Goal: Answer question/provide support

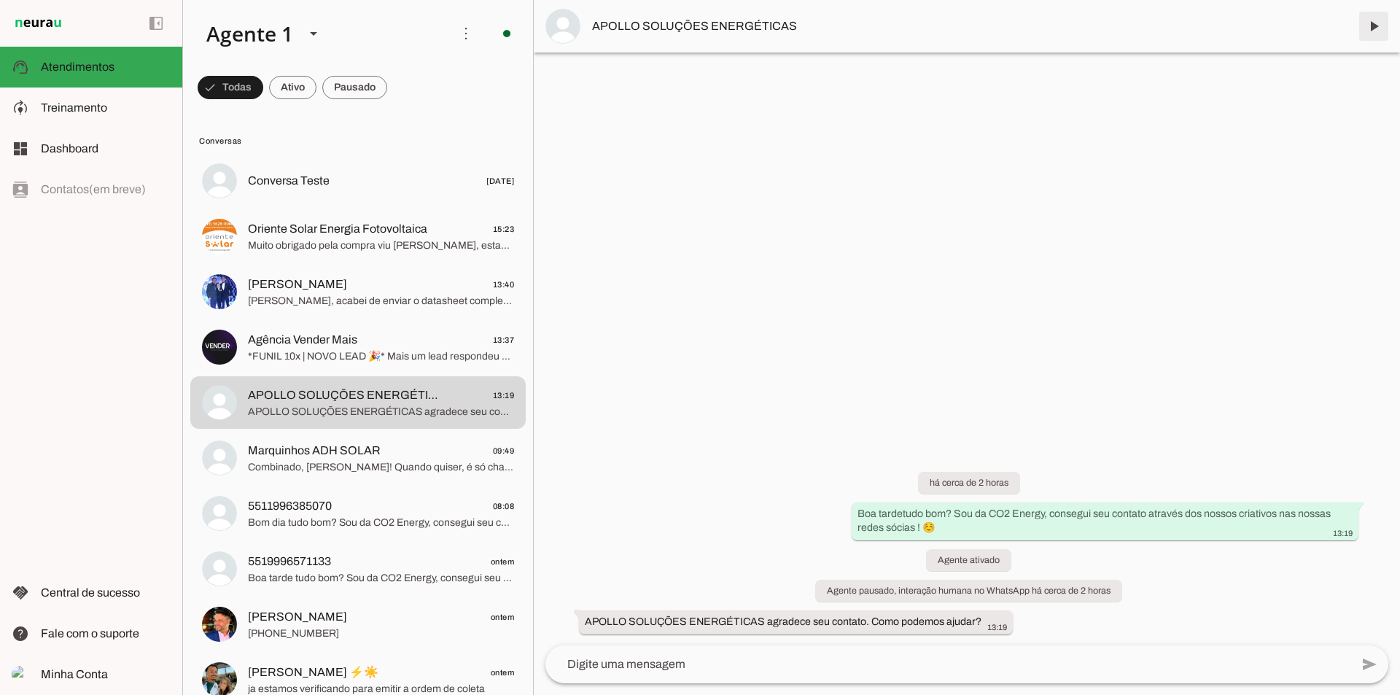
click at [1368, 18] on span at bounding box center [1373, 26] width 35 height 35
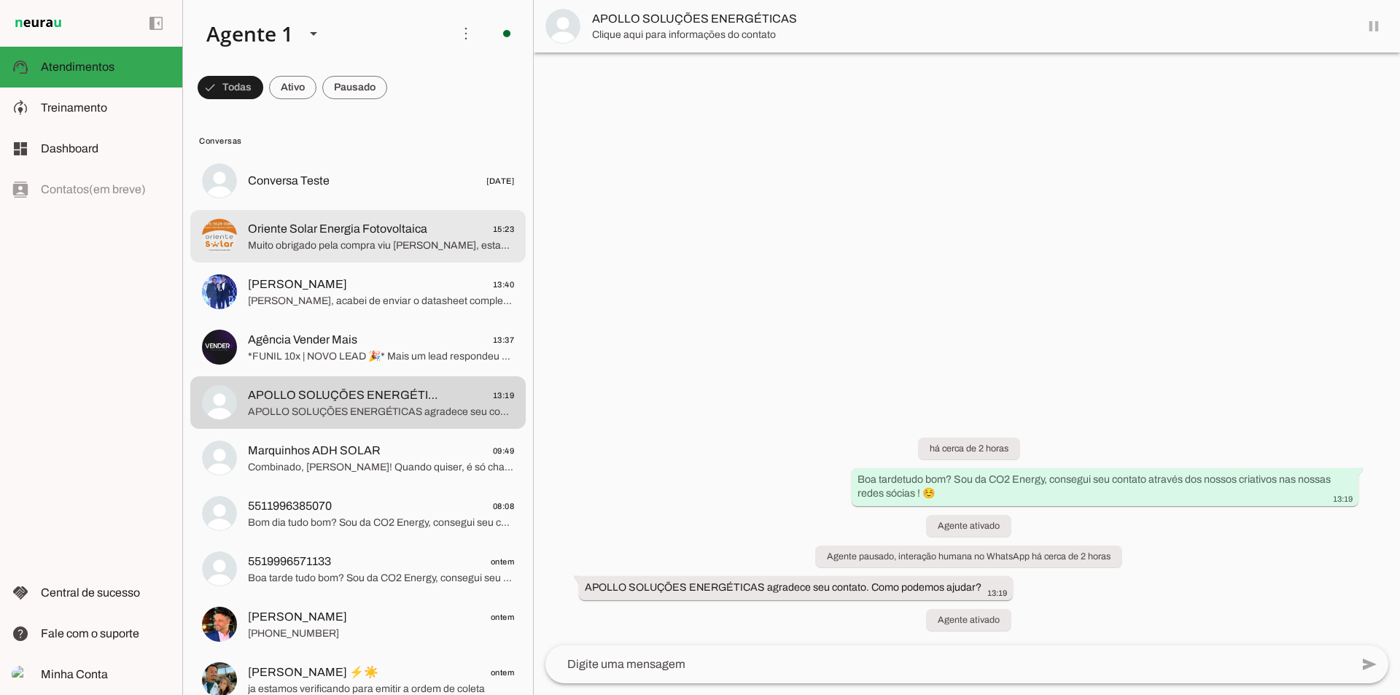
click at [467, 192] on div at bounding box center [381, 181] width 266 height 21
